Goal: Task Accomplishment & Management: Manage account settings

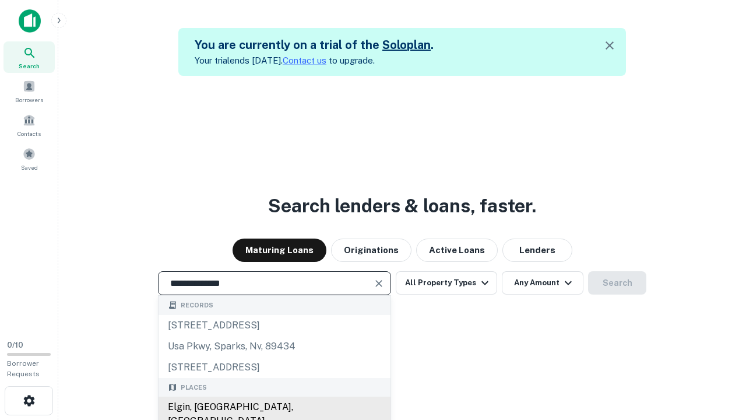
click at [274, 407] on div "Elgin, [GEOGRAPHIC_DATA], [GEOGRAPHIC_DATA]" at bounding box center [275, 413] width 232 height 35
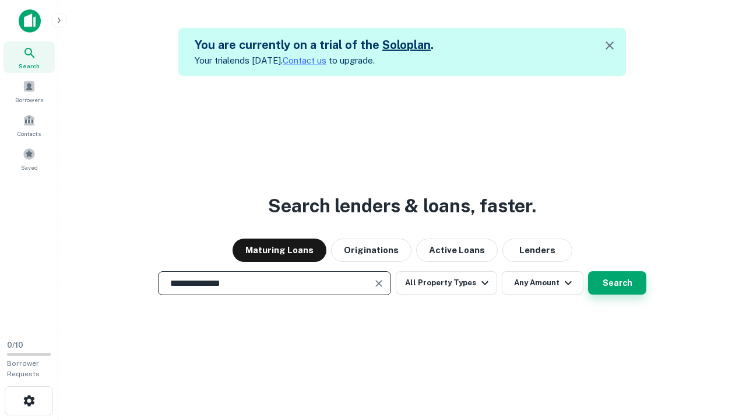
type input "**********"
click at [617, 283] on button "Search" at bounding box center [617, 282] width 58 height 23
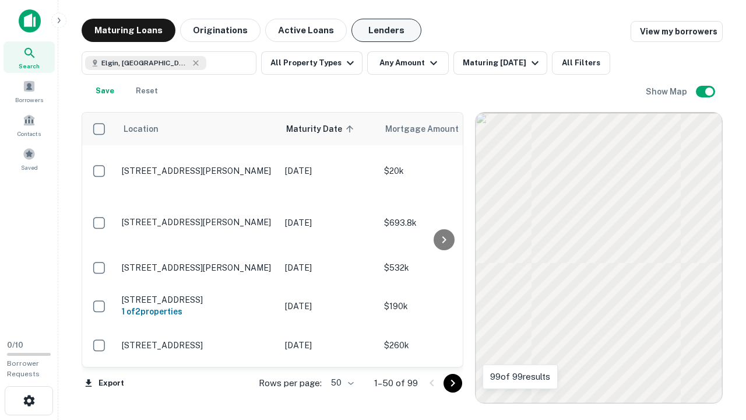
click at [386, 30] on button "Lenders" at bounding box center [386, 30] width 70 height 23
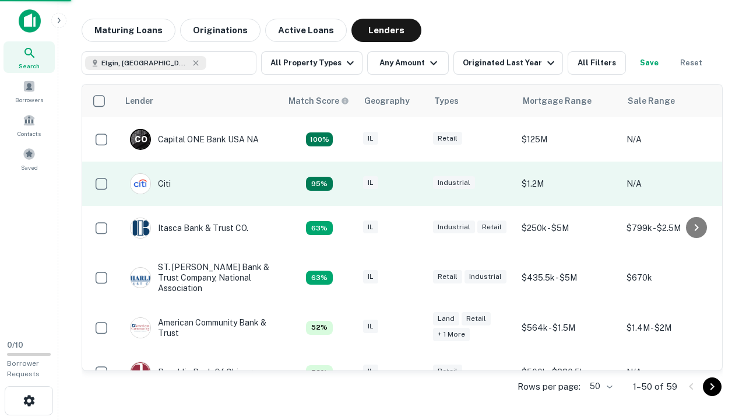
click at [414, 184] on div "IL" at bounding box center [392, 184] width 58 height 16
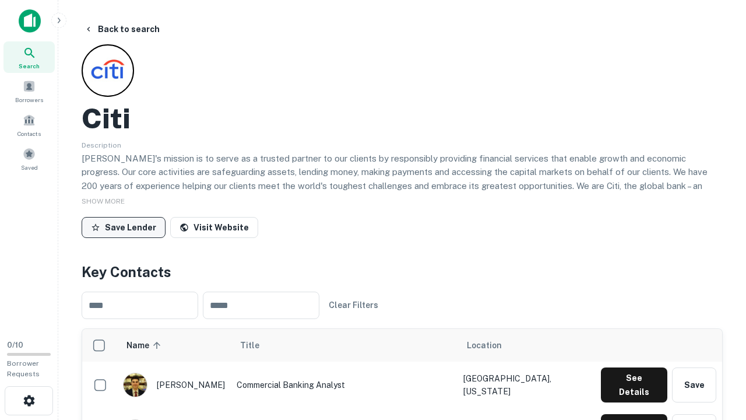
click at [124, 227] on button "Save Lender" at bounding box center [124, 227] width 84 height 21
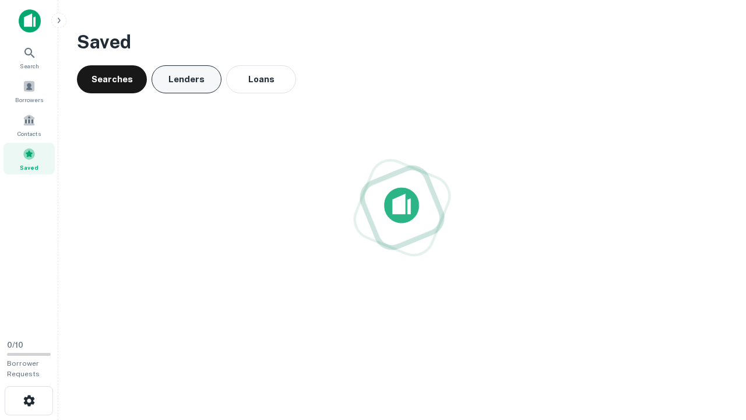
click at [187, 79] on button "Lenders" at bounding box center [187, 79] width 70 height 28
